Goal: Check status: Check status

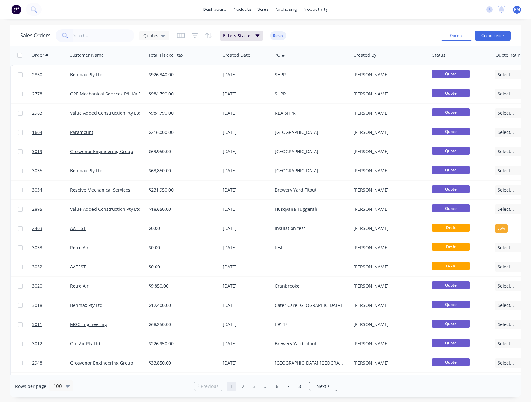
click at [96, 35] on input "text" at bounding box center [103, 35] width 61 height 13
click at [100, 38] on input "text" at bounding box center [103, 35] width 61 height 13
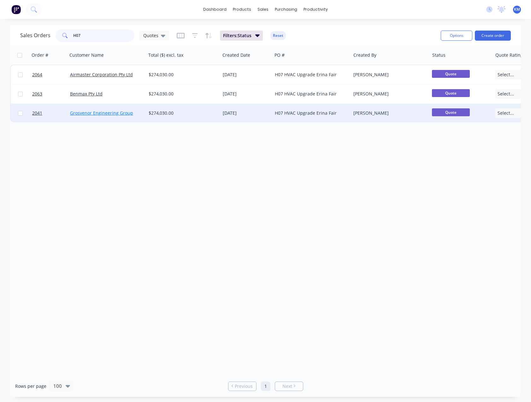
type input "H07"
click at [107, 113] on link "Grosvenor Engineering Group" at bounding box center [101, 113] width 63 height 6
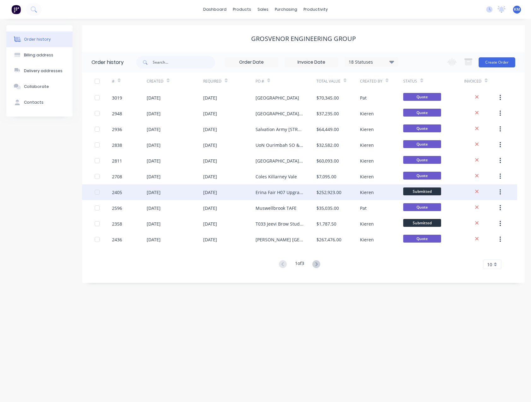
click at [159, 193] on div "[DATE]" at bounding box center [154, 192] width 14 height 7
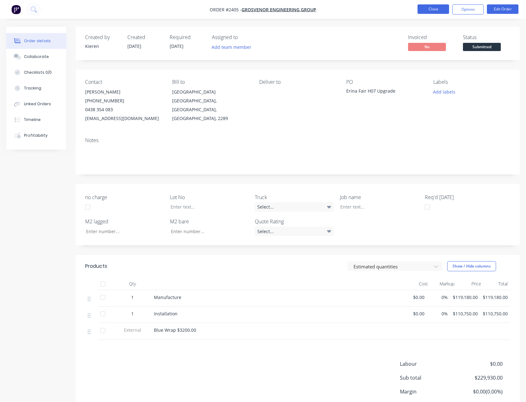
click at [424, 11] on button "Close" at bounding box center [434, 8] width 32 height 9
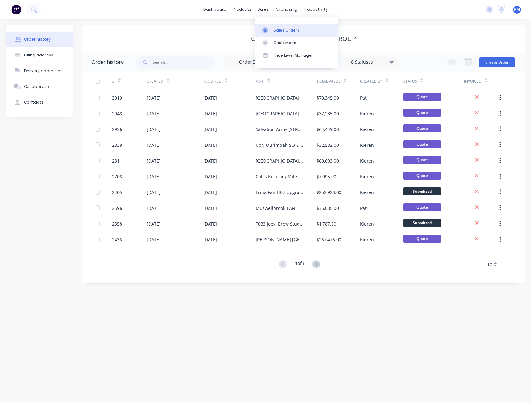
click at [283, 33] on div "Sales Orders" at bounding box center [286, 30] width 26 height 6
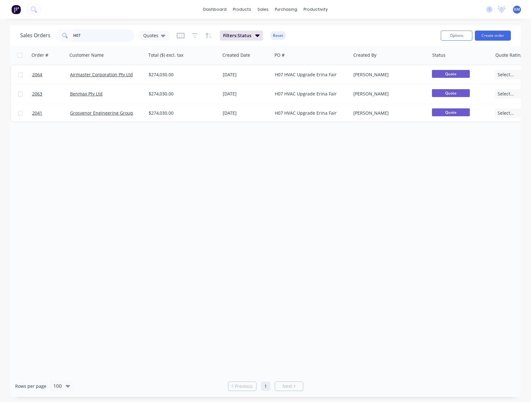
click at [105, 37] on input "H07" at bounding box center [103, 35] width 61 height 13
type input "H"
